Goal: Task Accomplishment & Management: Use online tool/utility

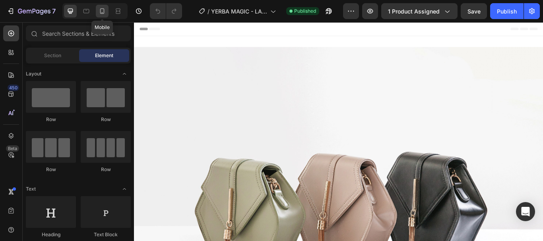
click at [101, 12] on icon at bounding box center [102, 11] width 8 height 8
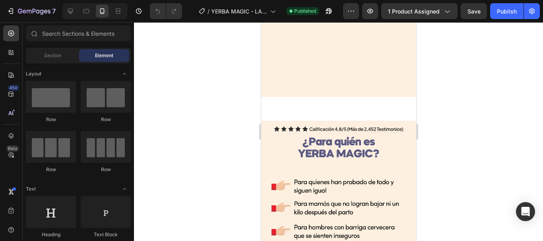
scroll to position [1193, 0]
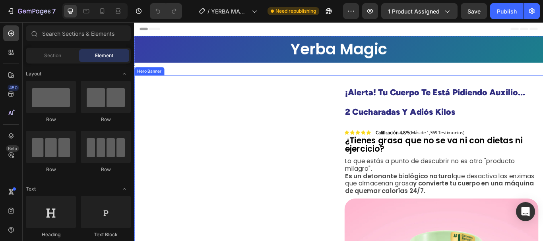
scroll to position [239, 0]
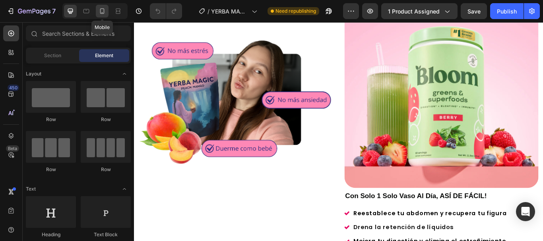
drag, startPoint x: 101, startPoint y: 11, endPoint x: 162, endPoint y: 126, distance: 131.1
click at [101, 11] on icon at bounding box center [102, 11] width 4 height 6
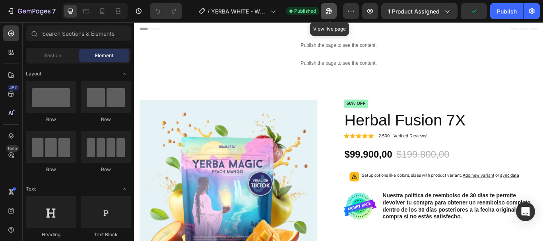
click at [327, 8] on icon "button" at bounding box center [329, 11] width 8 height 8
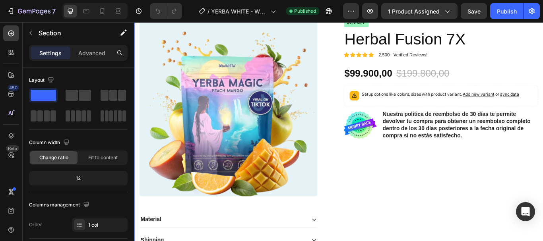
scroll to position [45, 0]
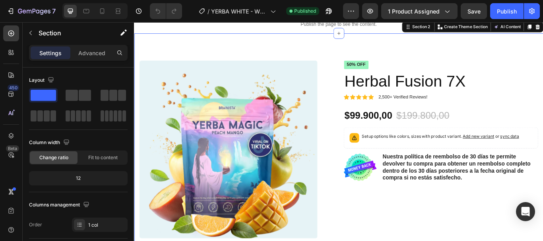
click at [356, 44] on div "Product Images Material Shipping Care instruction Accordion Icon Icon Icon Icon…" at bounding box center [372, 209] width 477 height 349
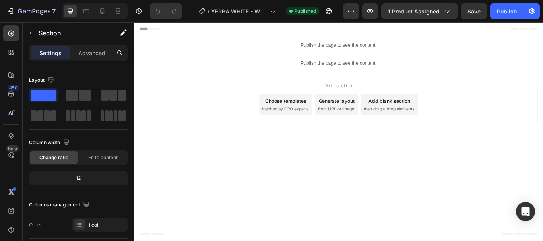
scroll to position [0, 0]
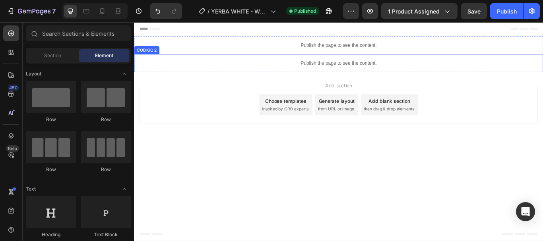
click at [294, 69] on p "Publish the page to see the content." at bounding box center [372, 70] width 477 height 8
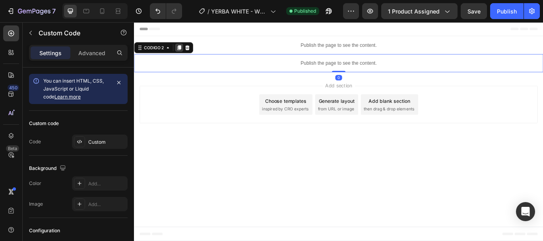
click at [185, 51] on icon at bounding box center [186, 52] width 6 height 6
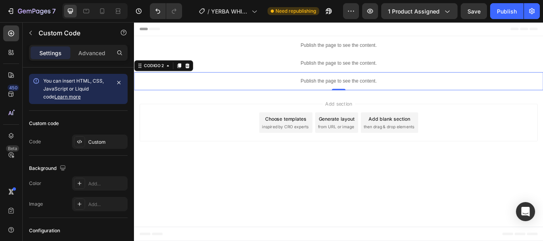
click at [339, 85] on div "Publish the page to see the content." at bounding box center [372, 91] width 477 height 21
click at [80, 142] on icon at bounding box center [81, 142] width 2 height 2
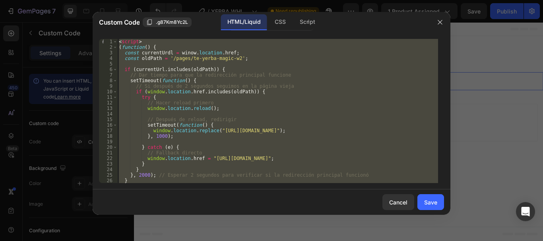
paste textarea "html>"
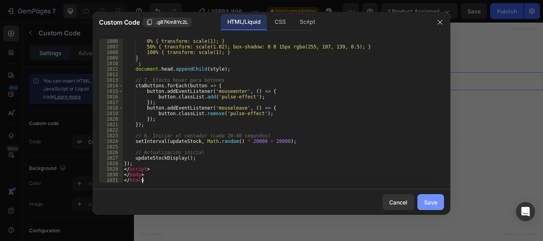
click at [427, 201] on div "Save" at bounding box center [430, 202] width 13 height 8
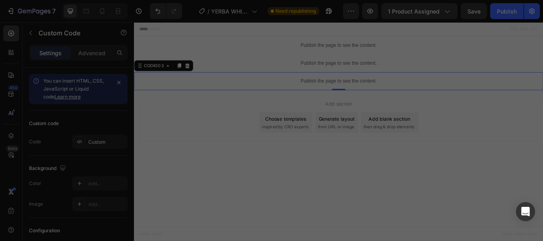
type textarea "</body> </html>"
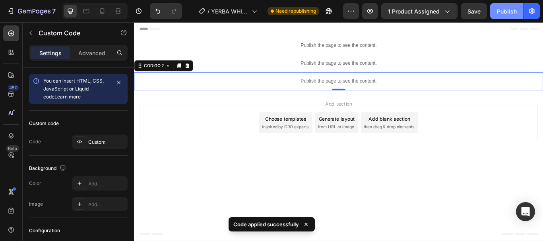
click at [509, 9] on div "Publish" at bounding box center [507, 11] width 20 height 8
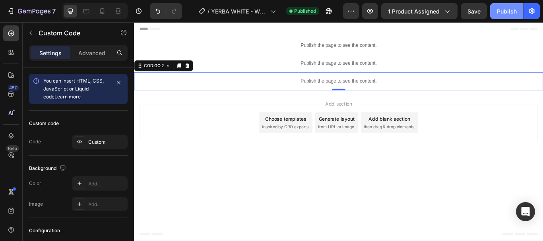
click at [507, 5] on button "Publish" at bounding box center [506, 11] width 33 height 16
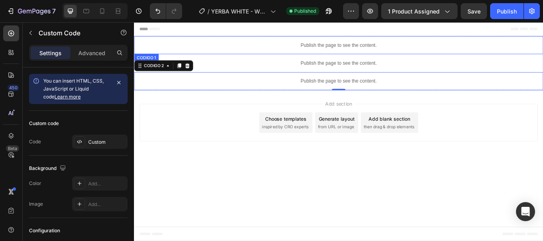
click at [373, 53] on div "Publish the page to see the content." at bounding box center [372, 49] width 477 height 21
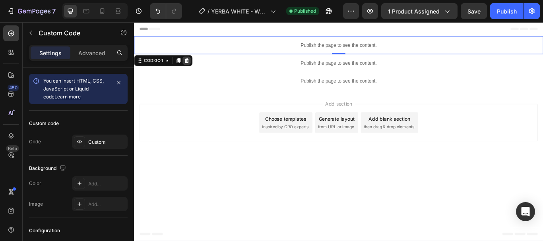
click at [197, 67] on icon at bounding box center [195, 67] width 5 height 6
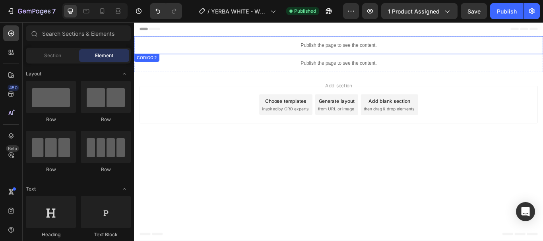
click at [364, 45] on p "Publish the page to see the content." at bounding box center [372, 49] width 477 height 8
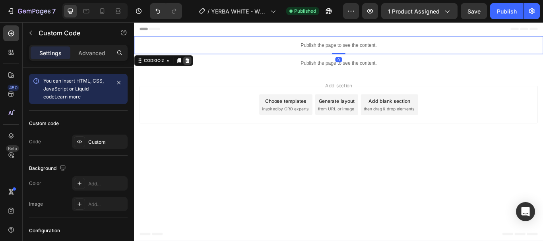
click at [196, 66] on icon at bounding box center [196, 67] width 5 height 6
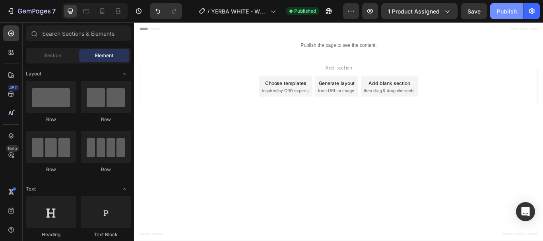
click at [504, 13] on div "Publish" at bounding box center [507, 11] width 20 height 8
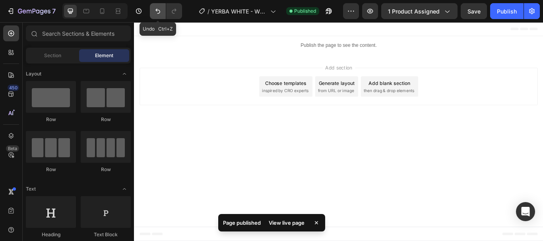
click at [161, 11] on icon "Undo/Redo" at bounding box center [158, 11] width 8 height 8
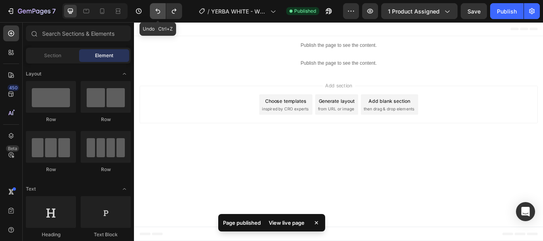
click at [161, 11] on icon "Undo/Redo" at bounding box center [158, 11] width 8 height 8
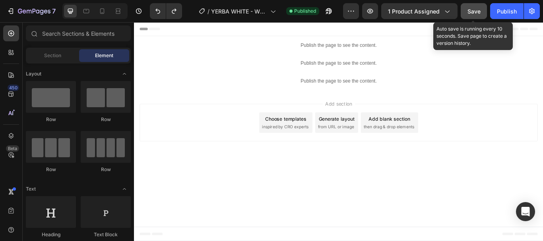
click at [470, 16] on button "Save" at bounding box center [474, 11] width 26 height 16
click at [461, 3] on button "Save" at bounding box center [474, 11] width 26 height 16
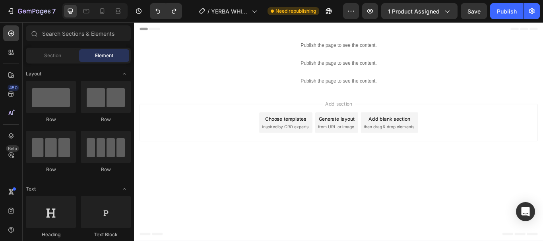
click at [349, 216] on body "Header Publish the page to see the content. CODIGO 1 Publish the page to see th…" at bounding box center [372, 150] width 477 height 256
click at [325, 13] on button "button" at bounding box center [329, 11] width 16 height 16
click at [508, 10] on div "Publish" at bounding box center [507, 11] width 20 height 8
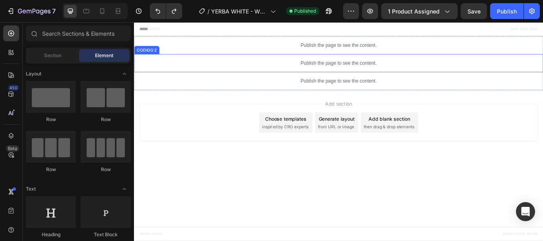
click at [395, 65] on div "Publish the page to see the content." at bounding box center [372, 70] width 477 height 21
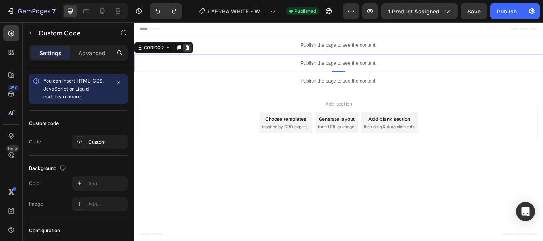
click at [196, 51] on icon at bounding box center [196, 52] width 6 height 6
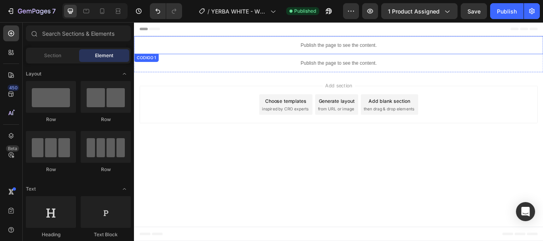
click at [345, 44] on div "Publish the page to see the content." at bounding box center [372, 49] width 477 height 21
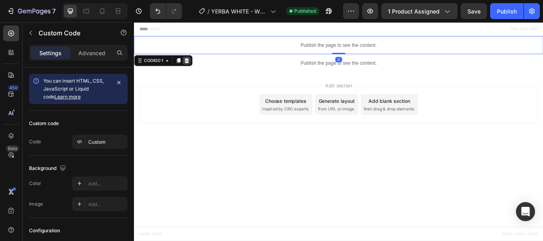
click at [196, 66] on icon at bounding box center [195, 67] width 5 height 6
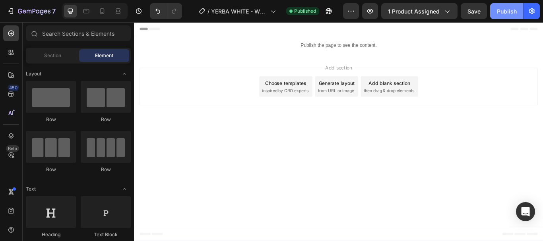
click at [505, 9] on div "Publish" at bounding box center [507, 11] width 20 height 8
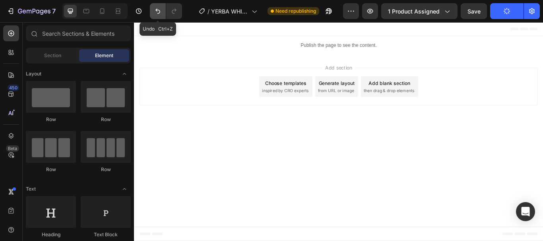
click at [154, 12] on icon "Undo/Redo" at bounding box center [158, 11] width 8 height 8
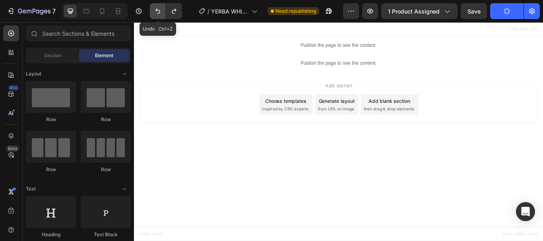
click at [154, 12] on icon "Undo/Redo" at bounding box center [158, 11] width 8 height 8
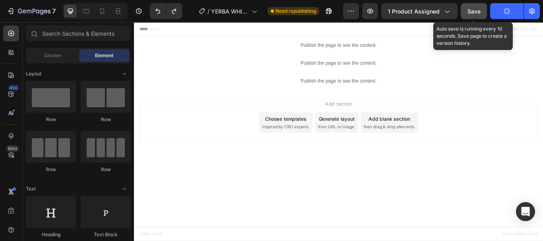
click at [479, 12] on span "Save" at bounding box center [474, 11] width 13 height 7
